Goal: Information Seeking & Learning: Learn about a topic

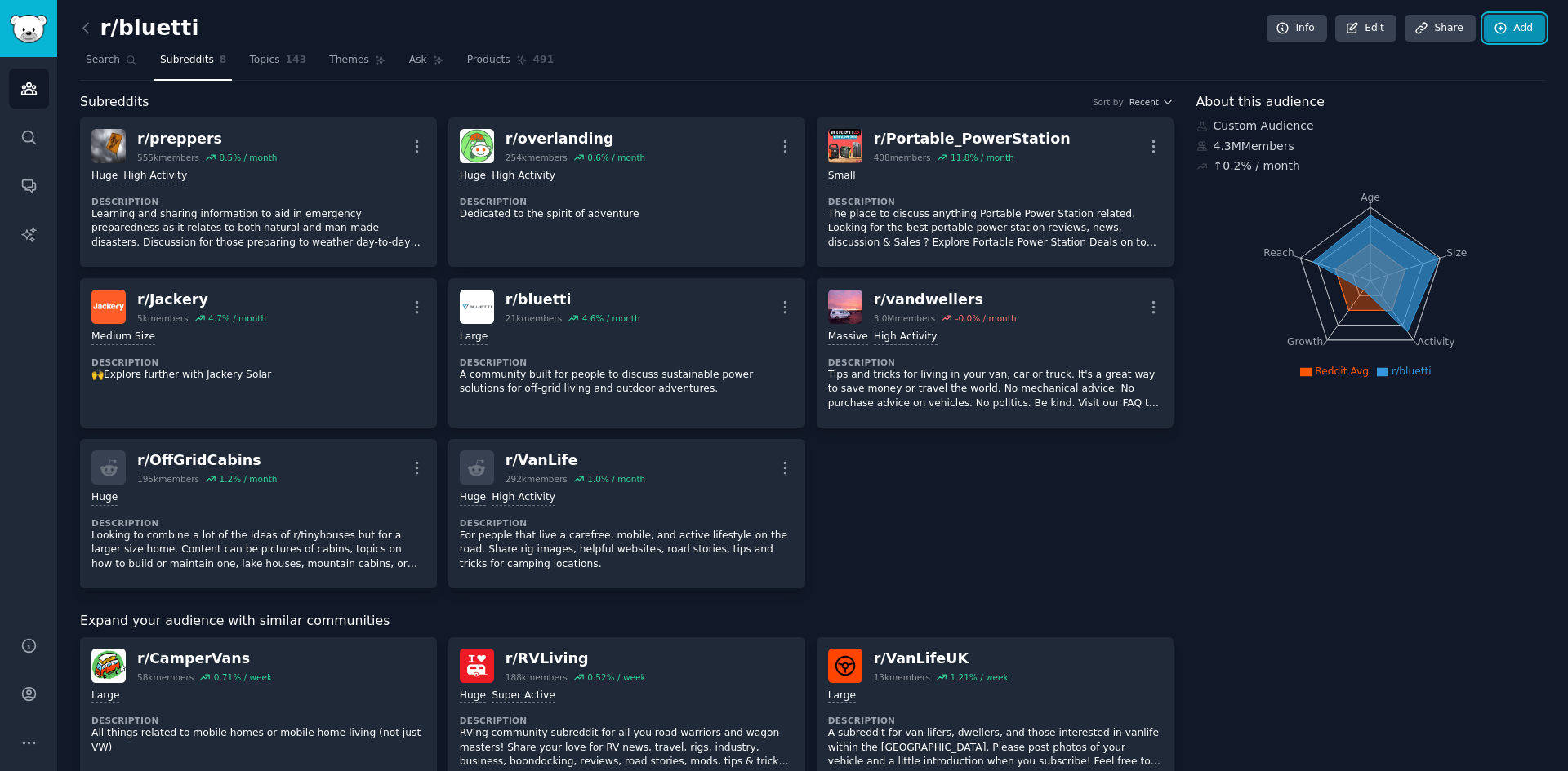
click at [1496, 35] on link "Add" at bounding box center [1514, 29] width 61 height 28
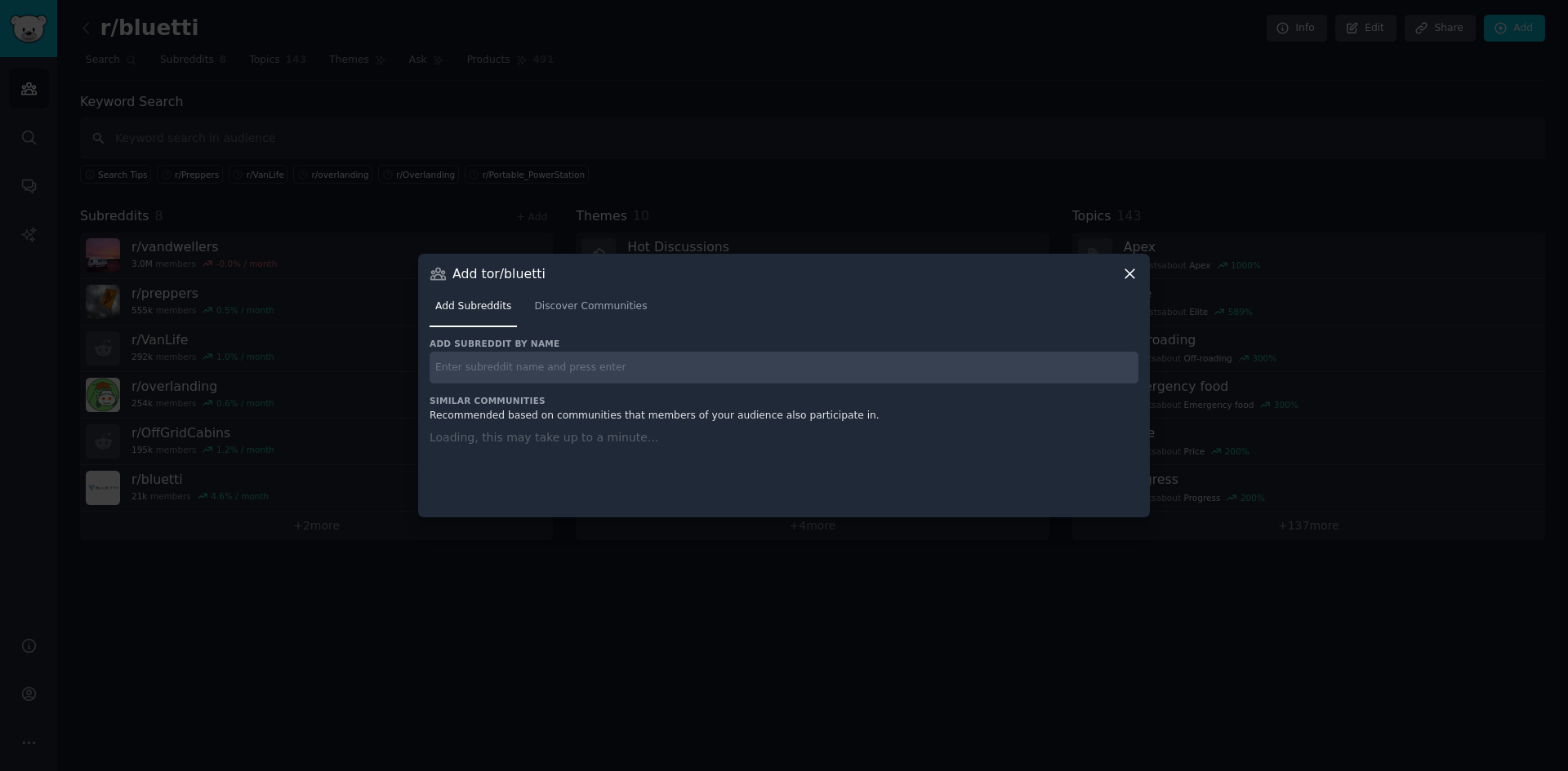
click at [632, 368] on input "text" at bounding box center [784, 367] width 708 height 31
paste input "r/CampingGear"
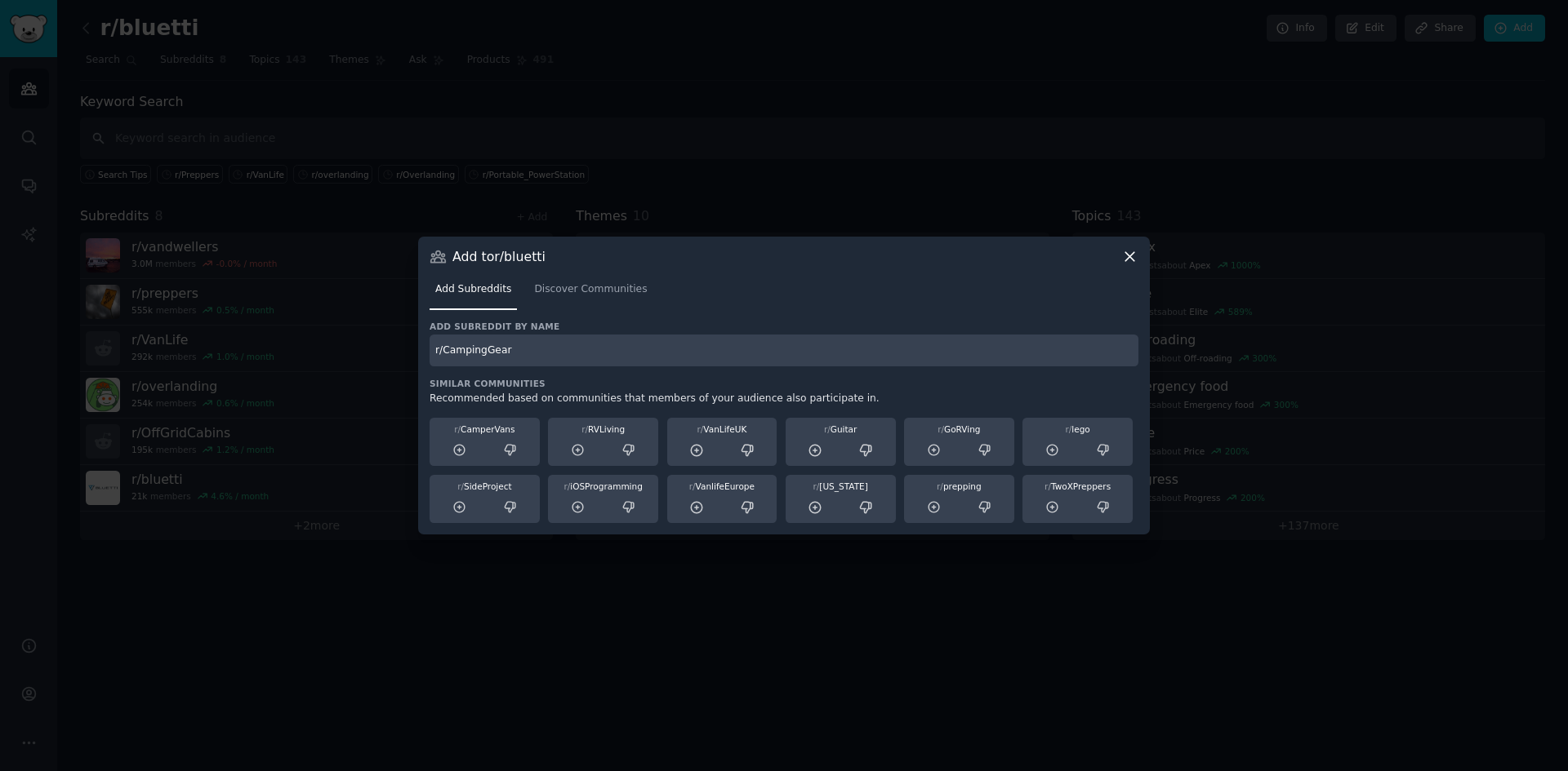
type input "r/CampingGear"
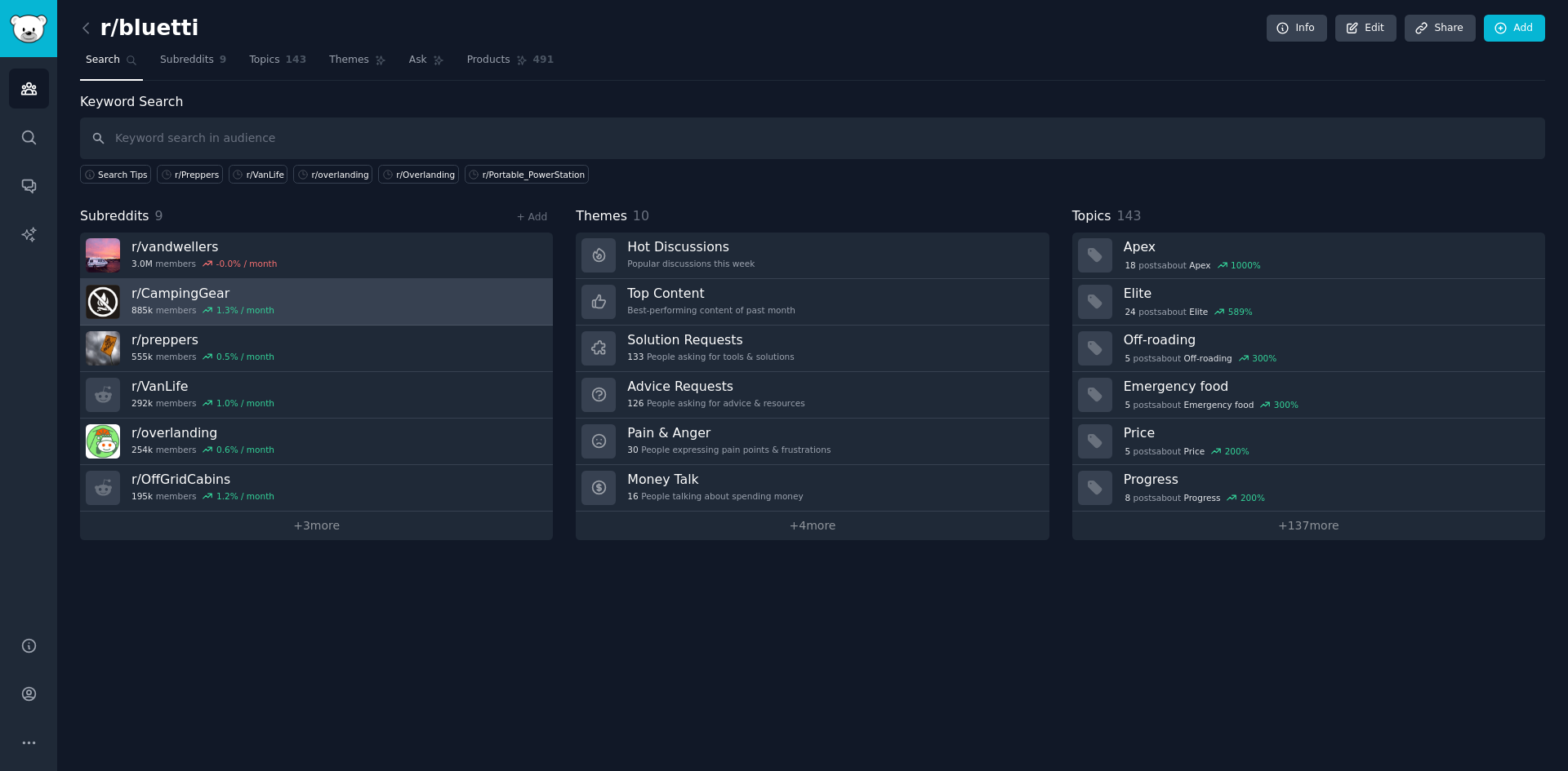
click at [326, 301] on link "r/ CampingGear 885k members 1.3 % / month" at bounding box center [316, 302] width 473 height 46
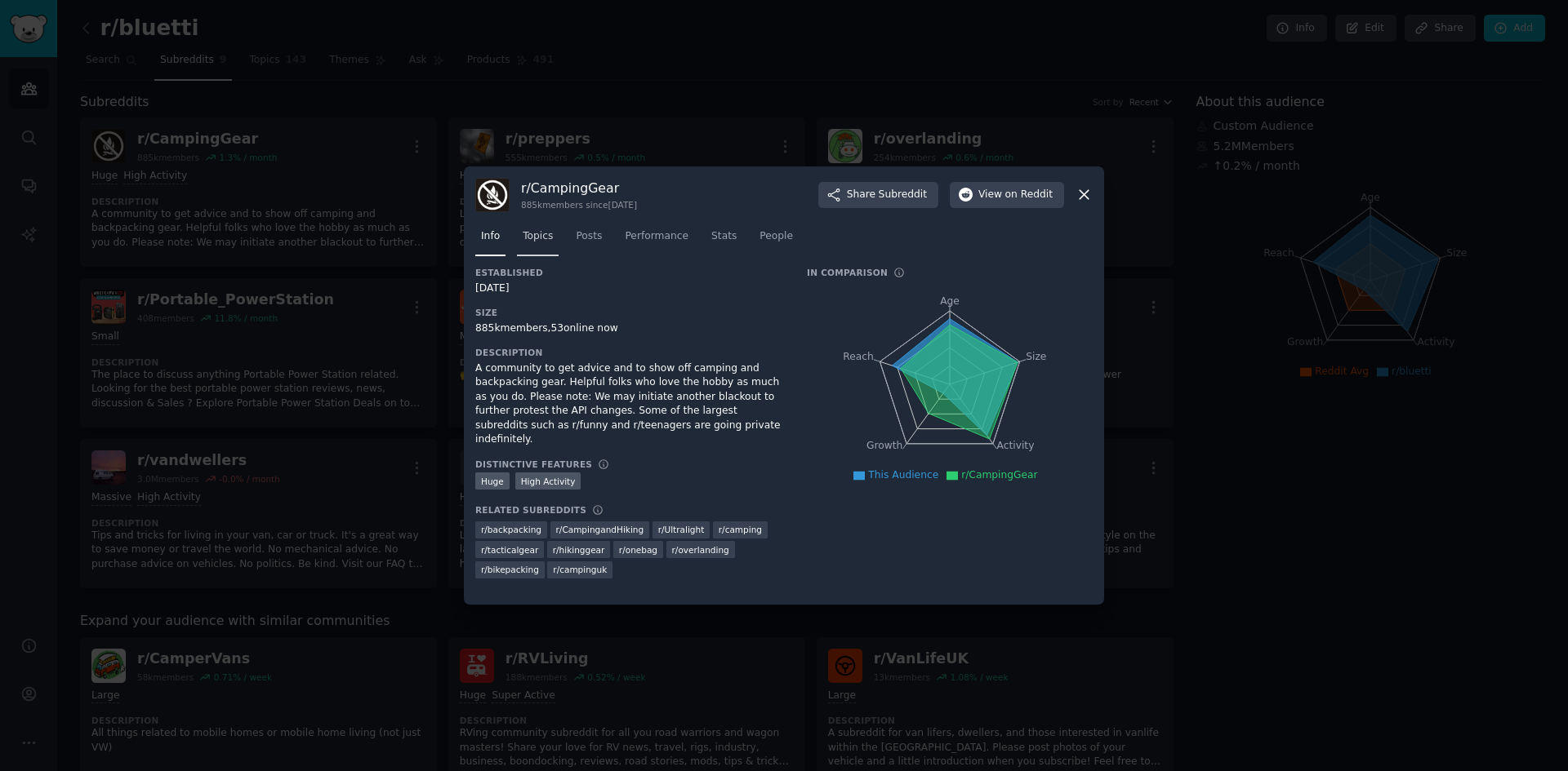
click at [526, 247] on link "Topics" at bounding box center [538, 240] width 42 height 33
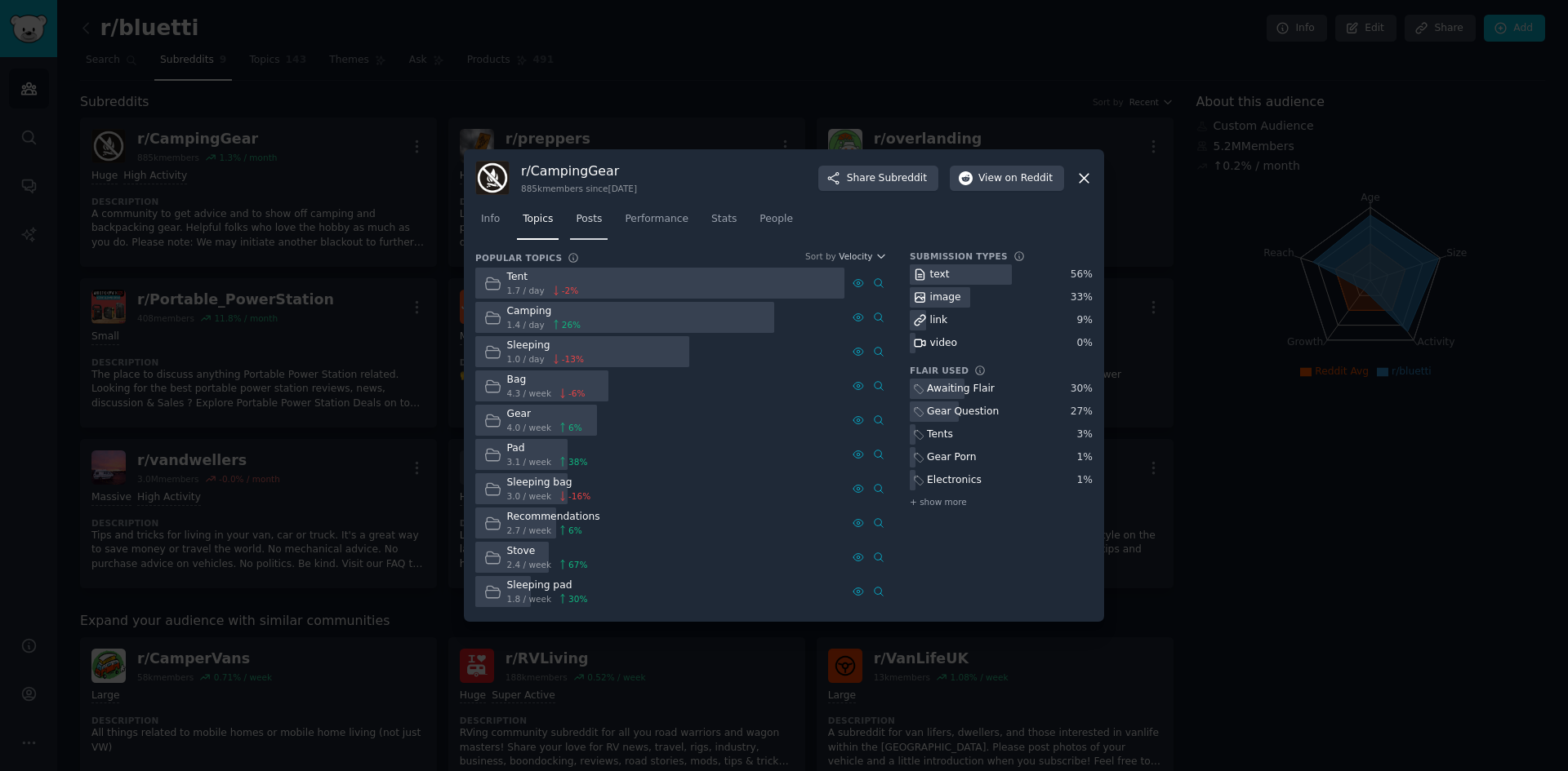
click at [595, 222] on span "Posts" at bounding box center [589, 219] width 26 height 15
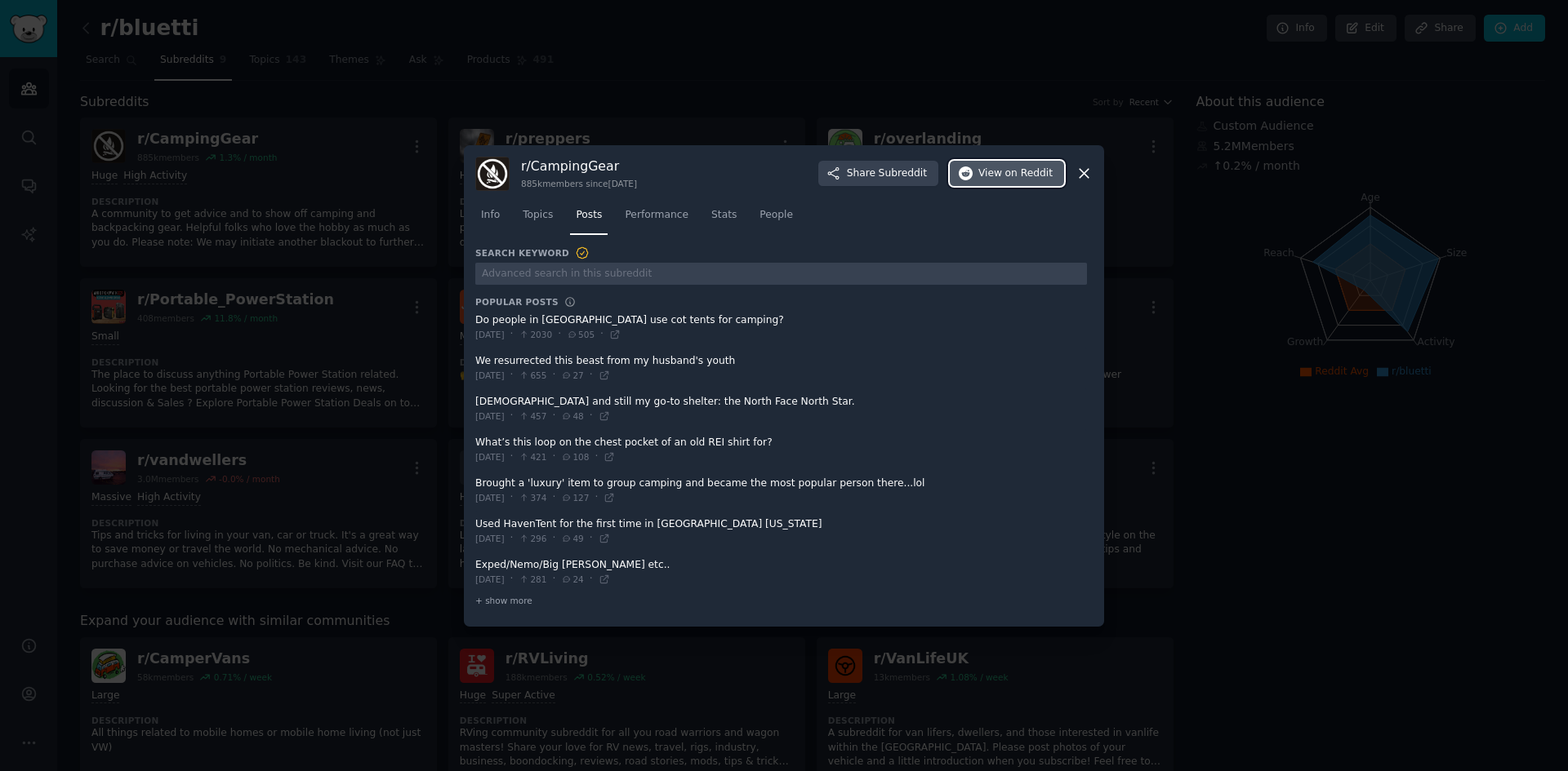
click at [1028, 177] on span "on Reddit" at bounding box center [1028, 173] width 47 height 15
drag, startPoint x: 547, startPoint y: 216, endPoint x: 586, endPoint y: 234, distance: 43.0
click at [547, 216] on span "Topics" at bounding box center [538, 215] width 31 height 15
